Goal: Information Seeking & Learning: Learn about a topic

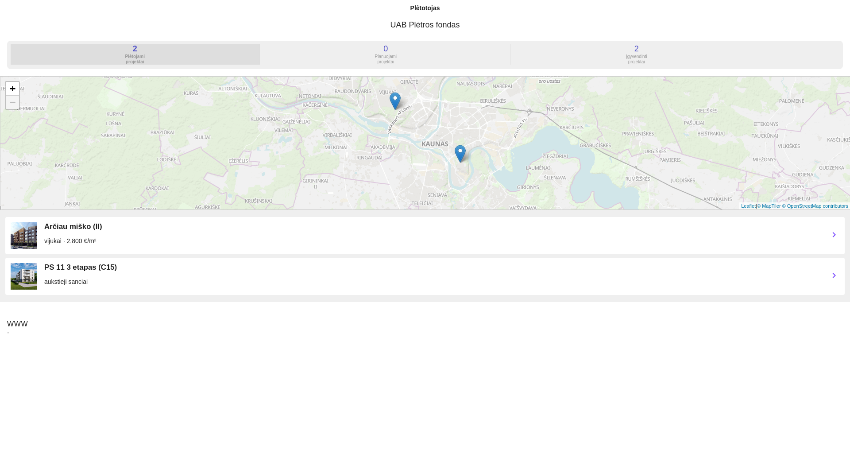
click at [151, 52] on div "2" at bounding box center [135, 48] width 249 height 9
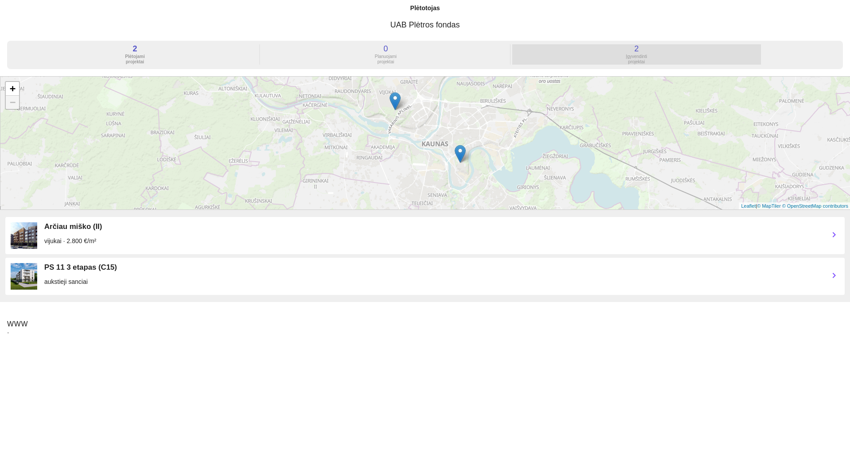
click at [616, 55] on div "Įgyvendinti projektai" at bounding box center [636, 59] width 249 height 11
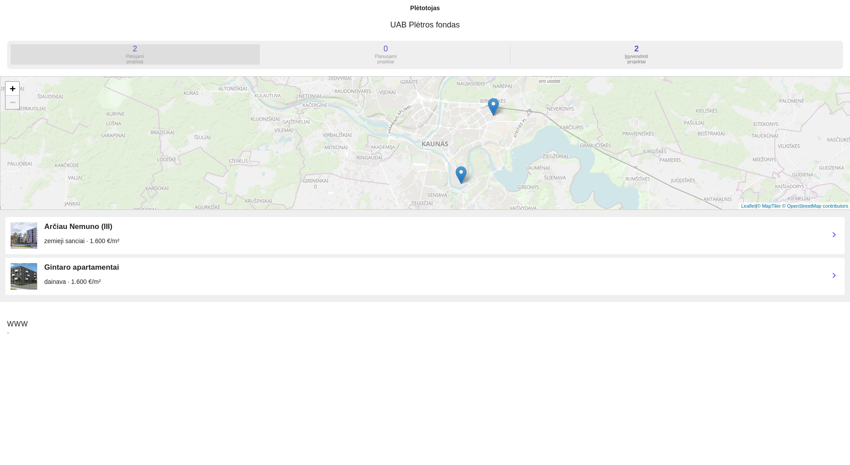
click at [166, 60] on div "Plėtojami projektai" at bounding box center [135, 59] width 249 height 11
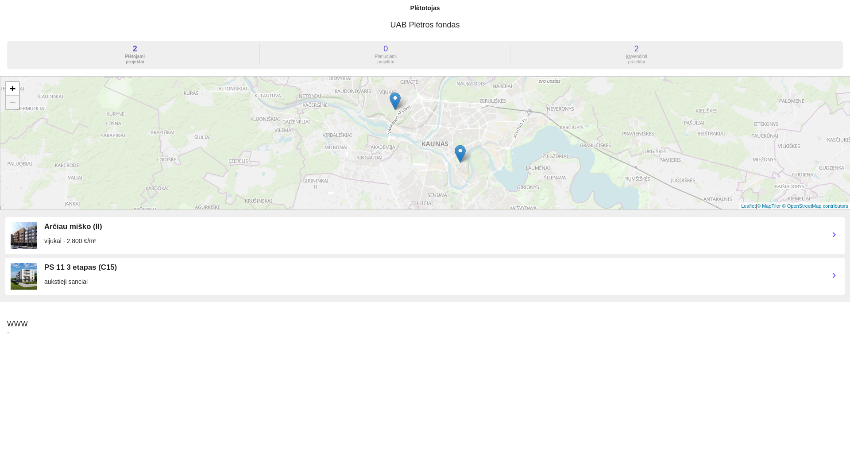
click at [461, 157] on img at bounding box center [460, 154] width 11 height 18
click at [444, 132] on link "Plačiau" at bounding box center [442, 132] width 17 height 6
